Goal: Information Seeking & Learning: Check status

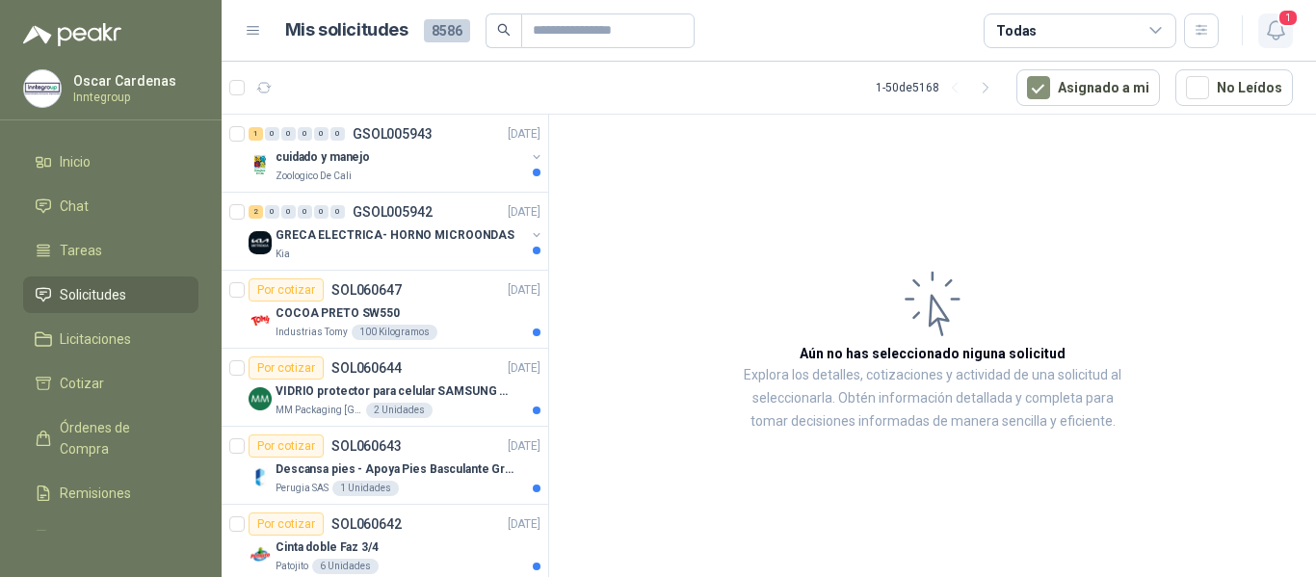
click at [1278, 31] on icon "button" at bounding box center [1276, 30] width 24 height 24
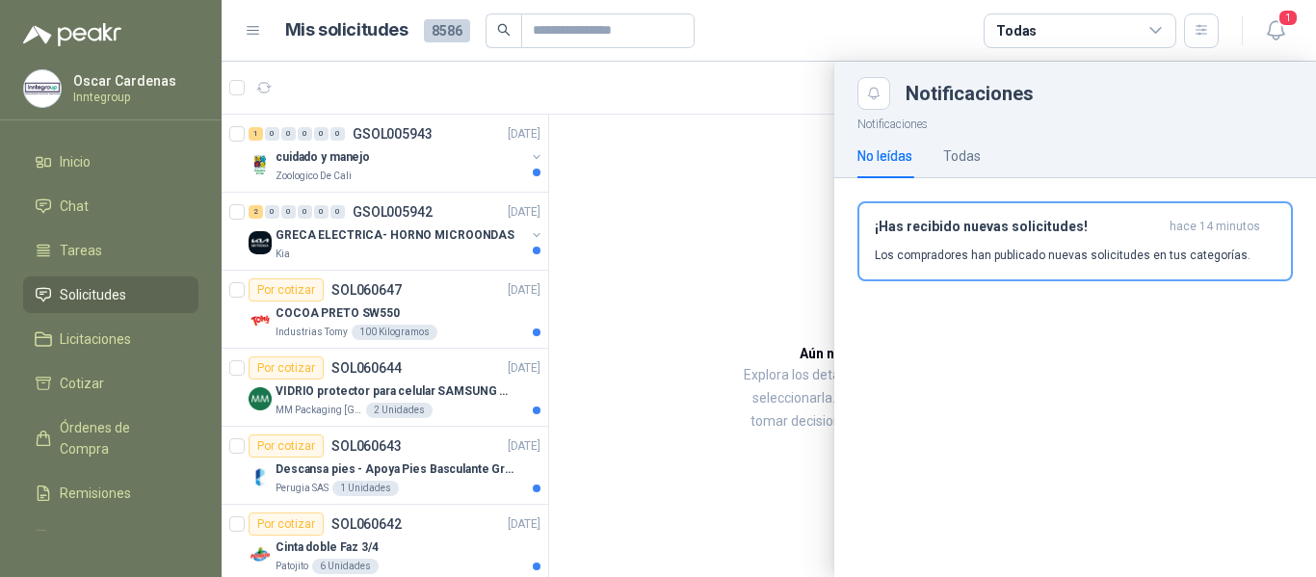
click at [1099, 233] on h3 "¡Has recibido nuevas solicitudes!" at bounding box center [1018, 227] width 287 height 16
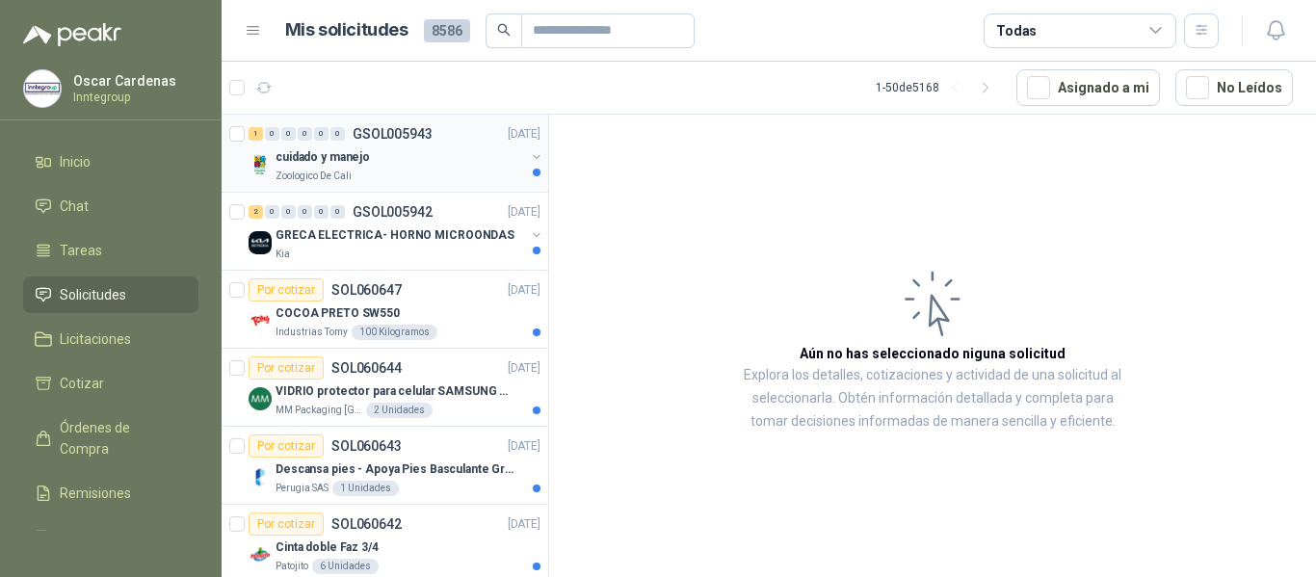
click at [438, 160] on div "cuidado y manejo" at bounding box center [401, 157] width 250 height 23
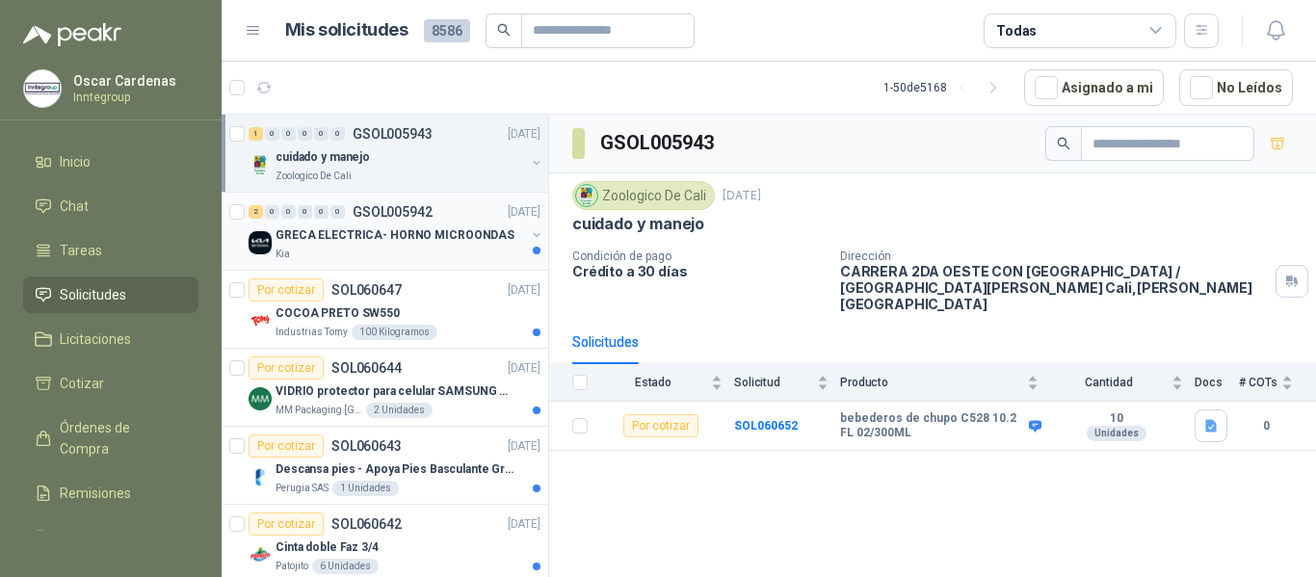
click at [431, 261] on div "Kia" at bounding box center [401, 254] width 250 height 15
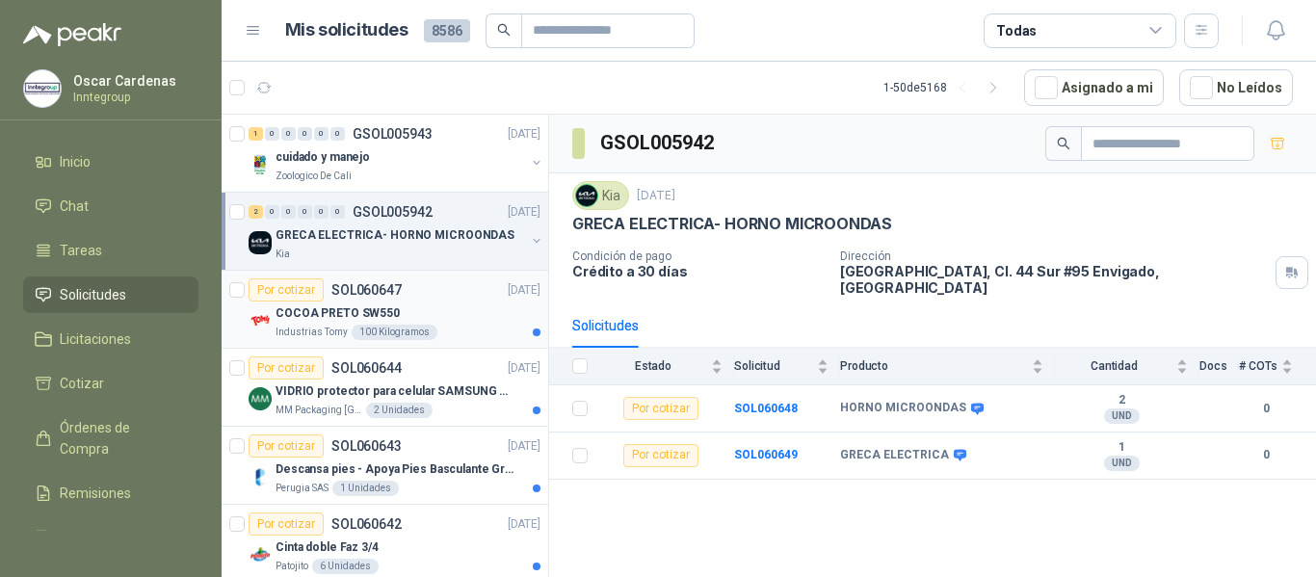
click at [411, 316] on div "COCOA PRETO SW550" at bounding box center [408, 313] width 265 height 23
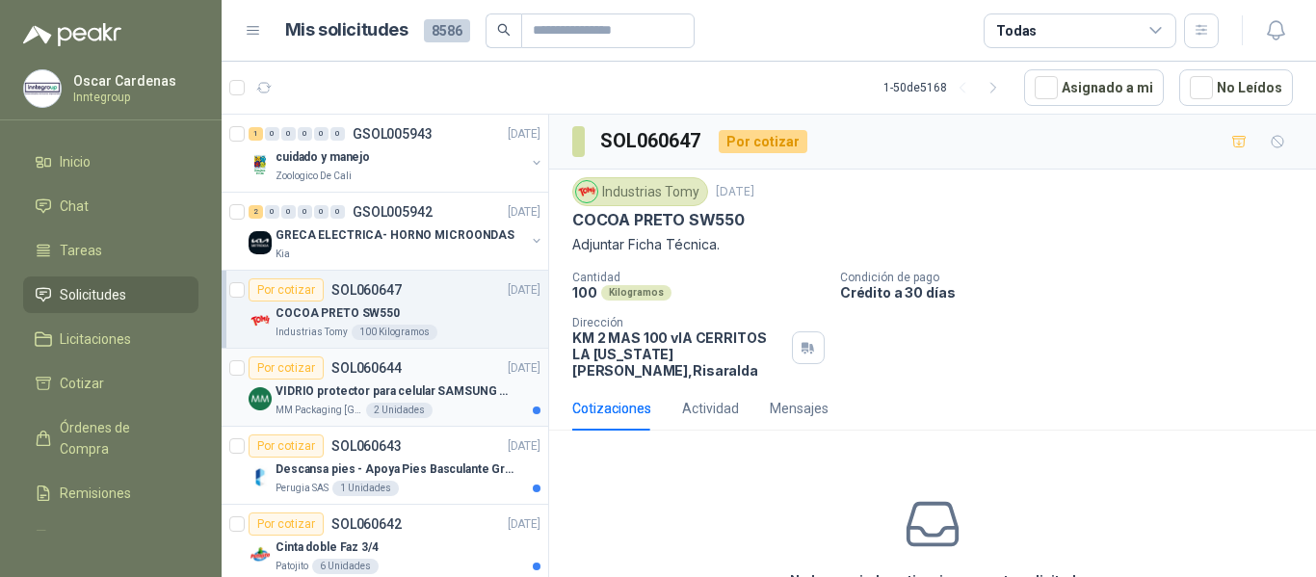
click at [453, 410] on div "MM Packaging Colombia 2 Unidades" at bounding box center [408, 410] width 265 height 15
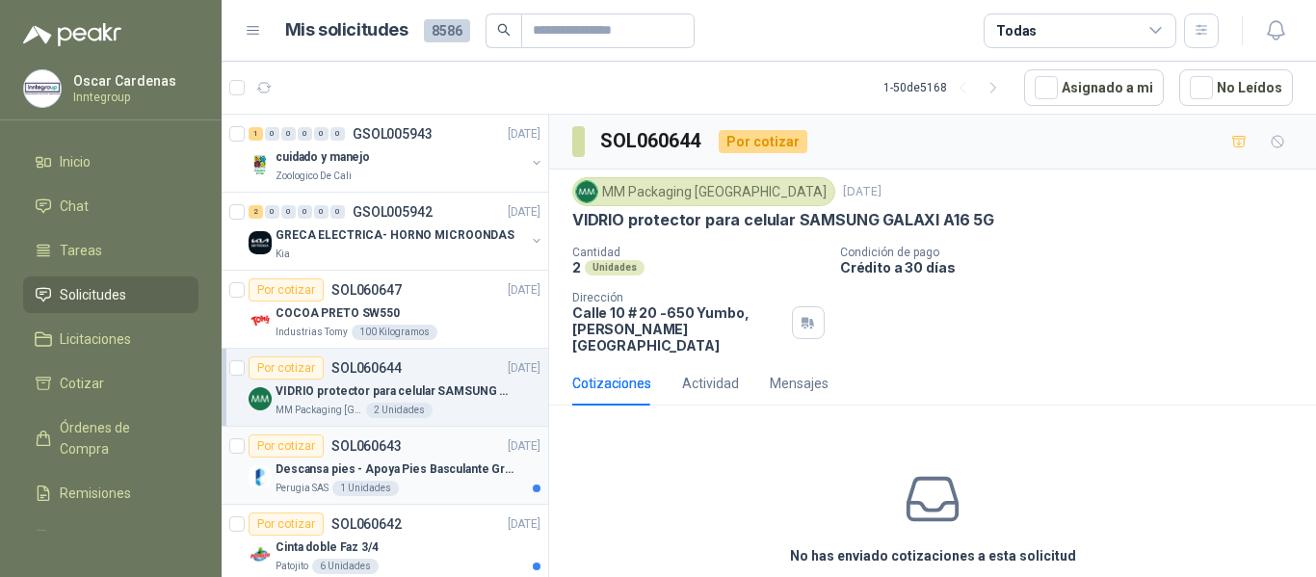
click at [444, 474] on p "Descansa pies - Apoya Pies Basculante Graduable Ergonómico" at bounding box center [396, 470] width 240 height 18
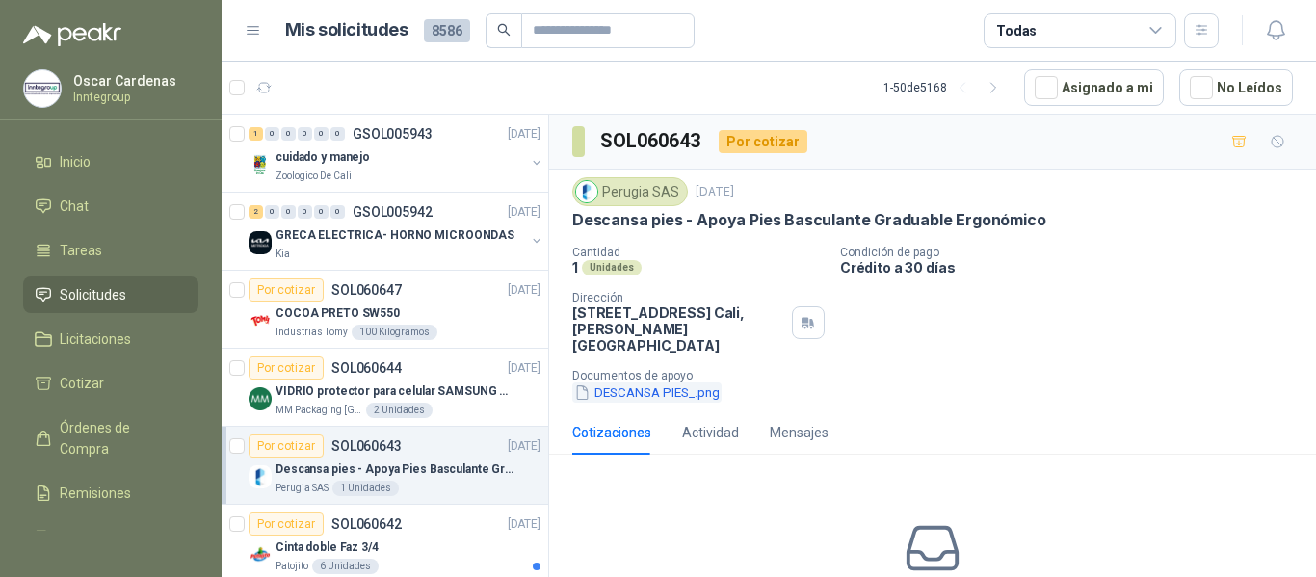
click at [659, 383] on button "DESCANSA PIES_.png" at bounding box center [646, 393] width 149 height 20
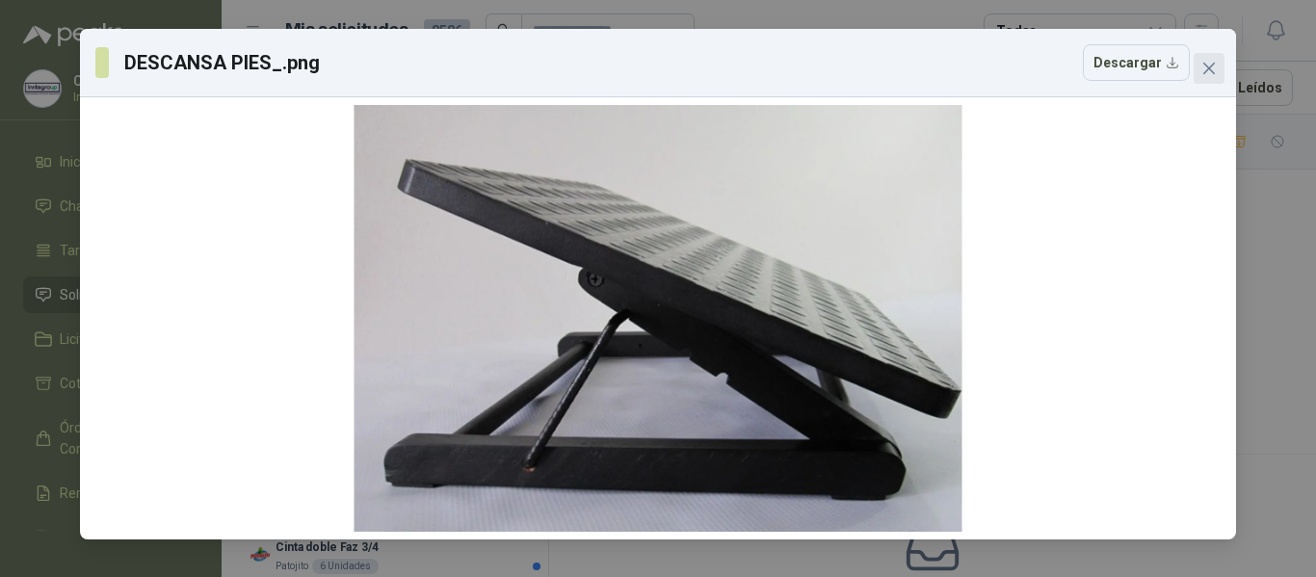
click at [1213, 65] on icon "close" at bounding box center [1210, 69] width 12 height 12
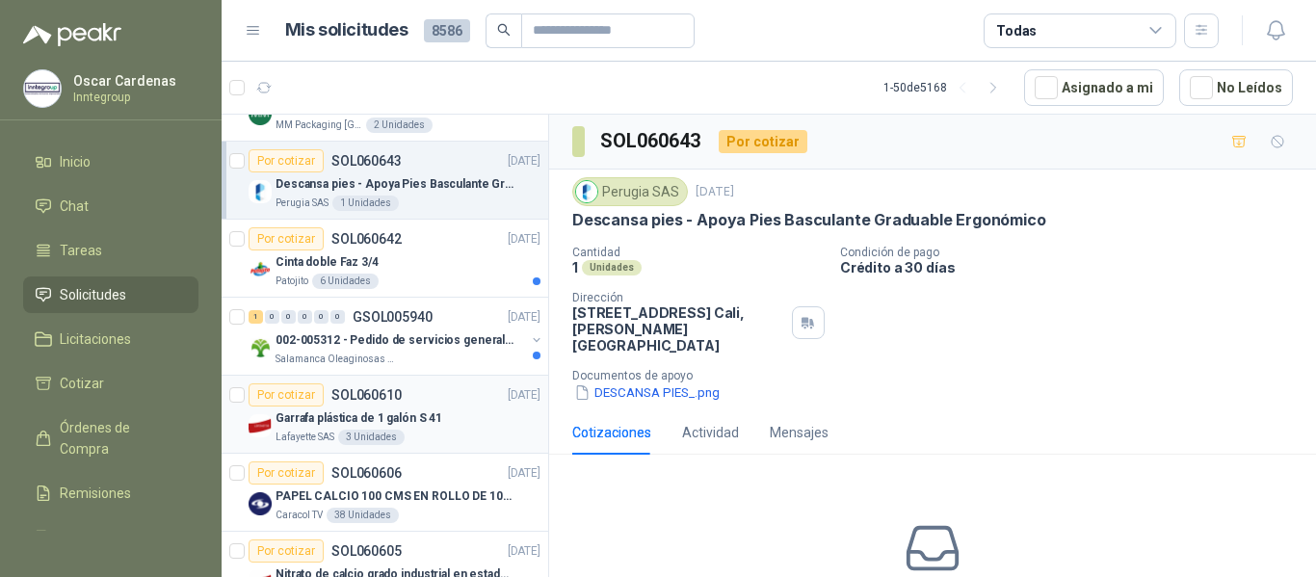
scroll to position [289, 0]
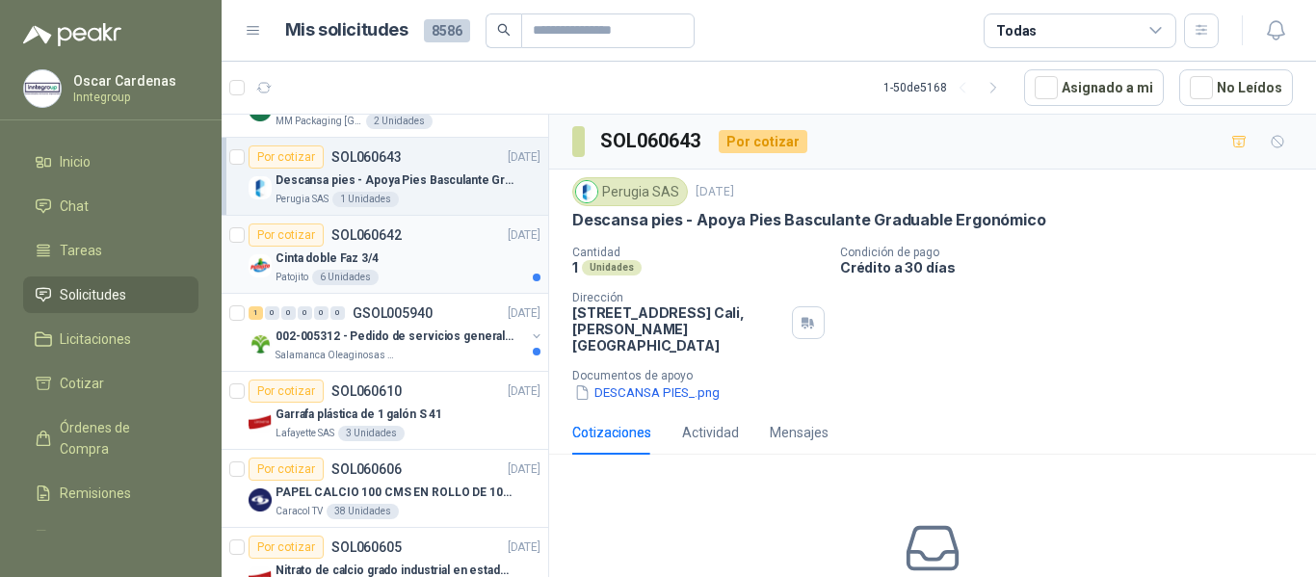
click at [423, 247] on div "Cinta doble Faz 3/4" at bounding box center [408, 258] width 265 height 23
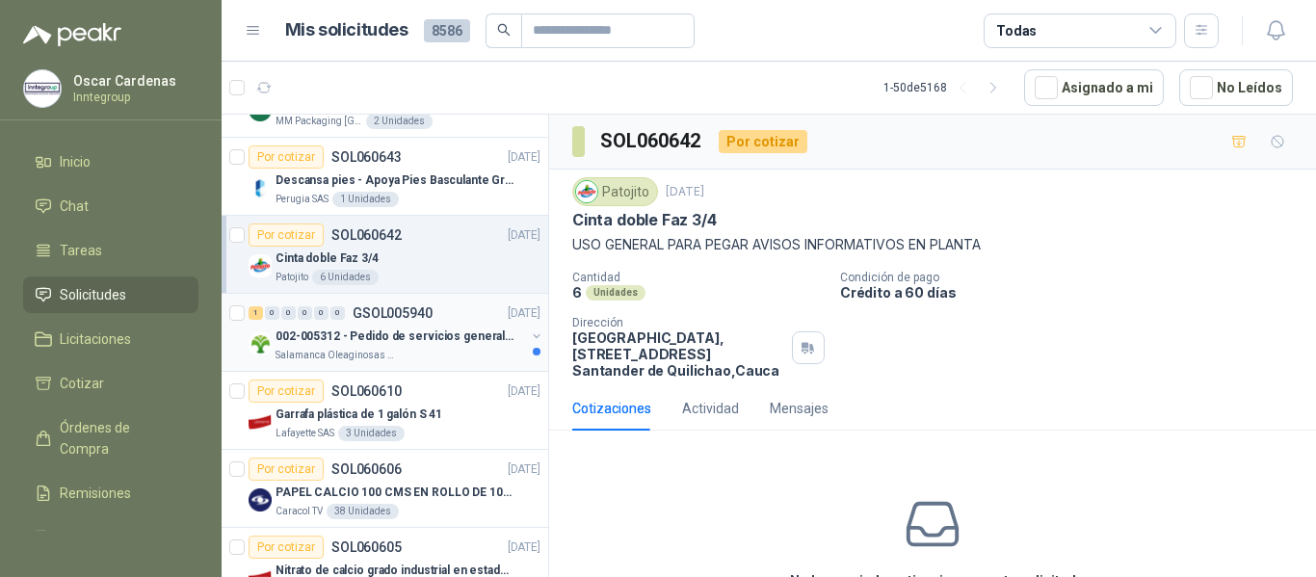
click at [436, 319] on div "1 0 0 0 0 0 GSOL005940 [DATE]" at bounding box center [397, 313] width 296 height 23
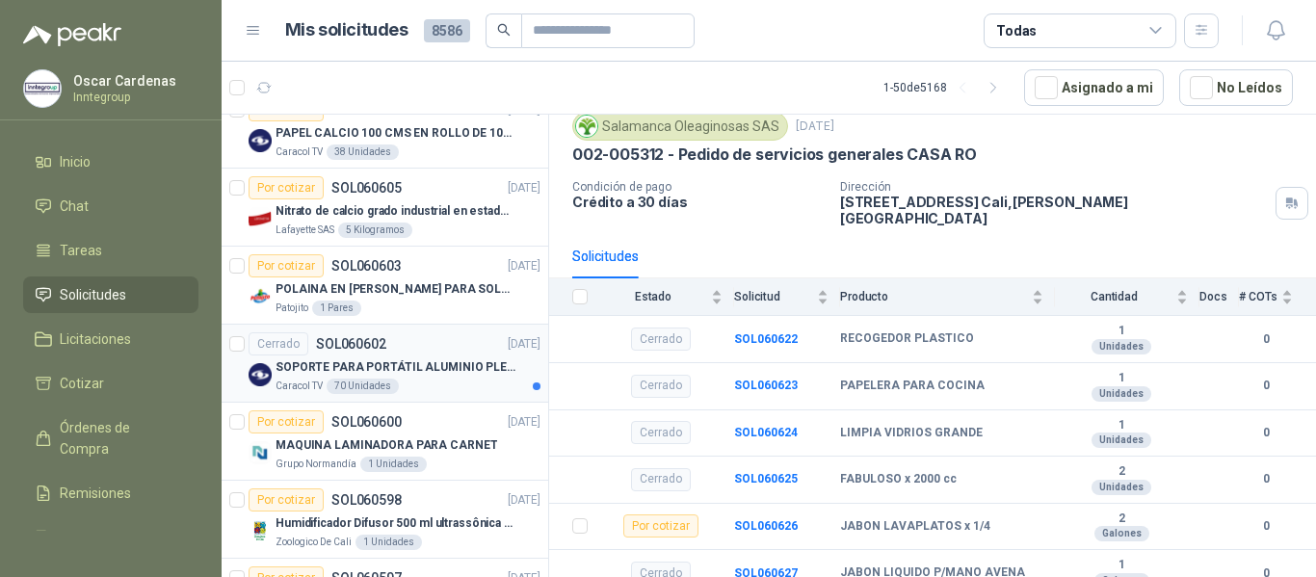
scroll to position [675, 0]
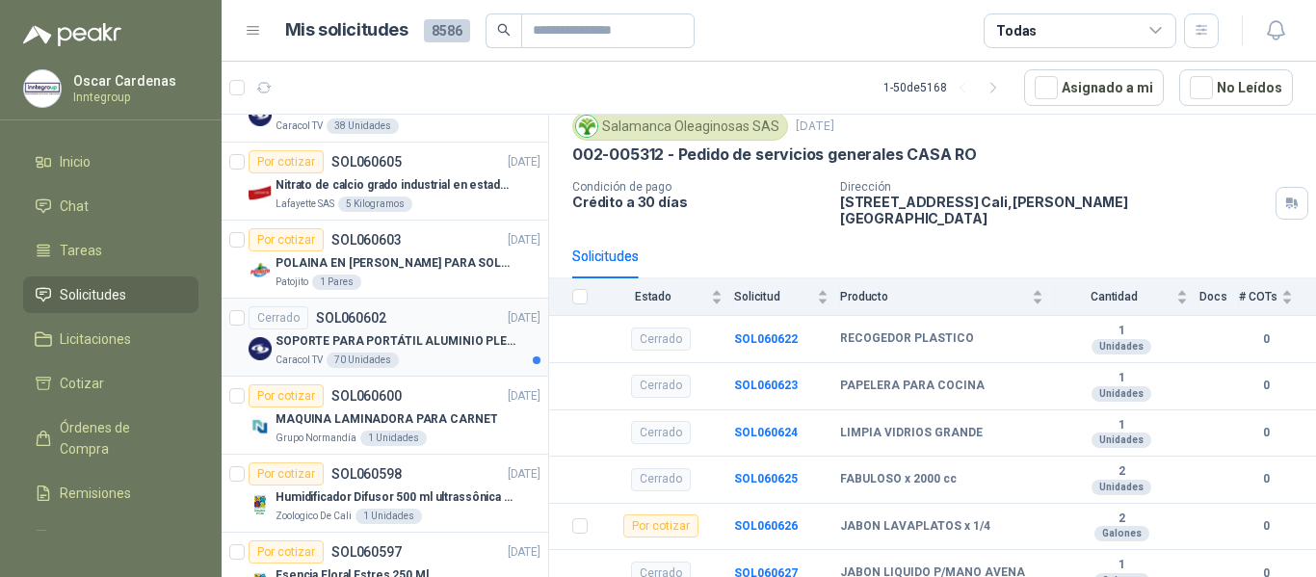
click at [416, 355] on div "Caracol TV 70 Unidades" at bounding box center [408, 360] width 265 height 15
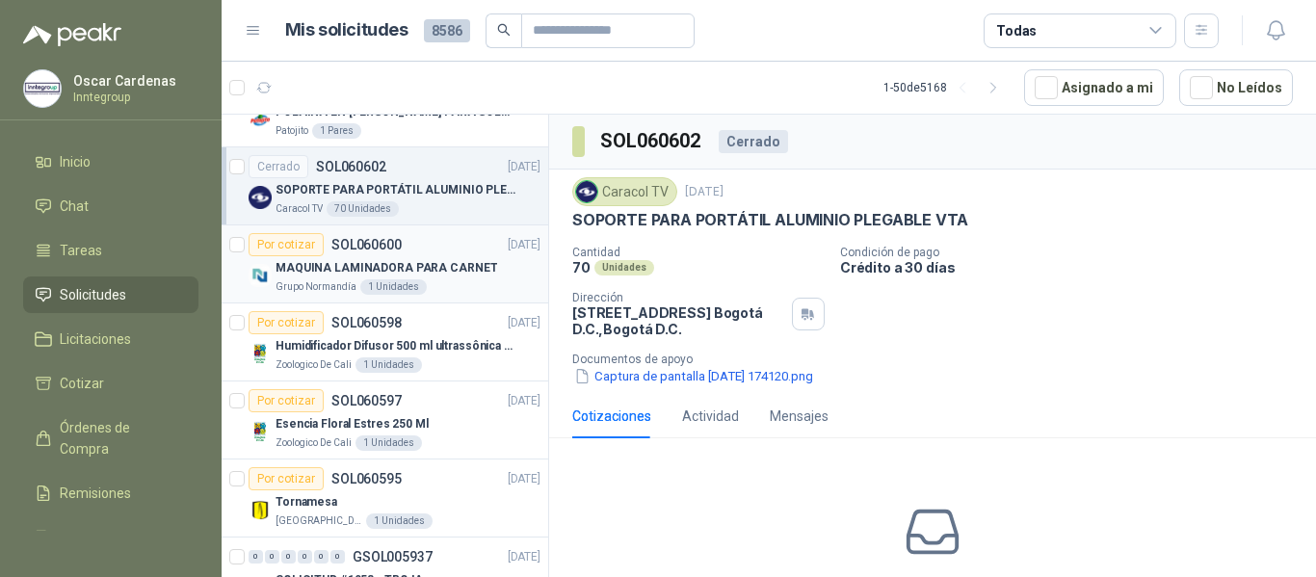
scroll to position [771, 0]
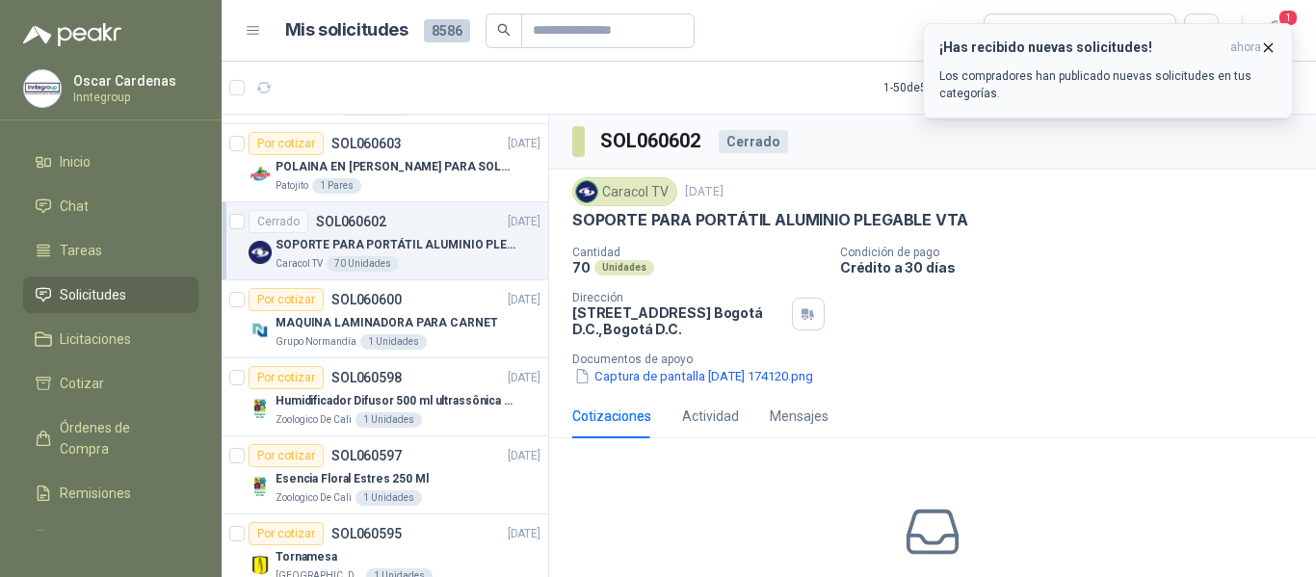
click at [1270, 42] on icon "button" at bounding box center [1268, 48] width 16 height 16
